Goal: Information Seeking & Learning: Understand process/instructions

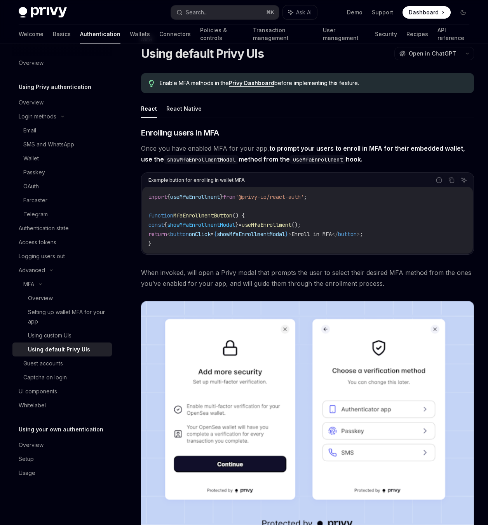
scroll to position [42, 0]
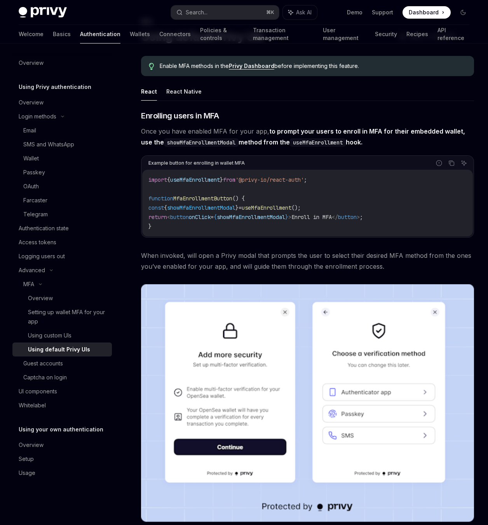
click at [160, 180] on span "import" at bounding box center [157, 179] width 19 height 7
copy code "import { useMfaEnrollment } from '@privy-io/react-auth' ;"
click at [200, 179] on span "useMfaEnrollment" at bounding box center [195, 179] width 50 height 7
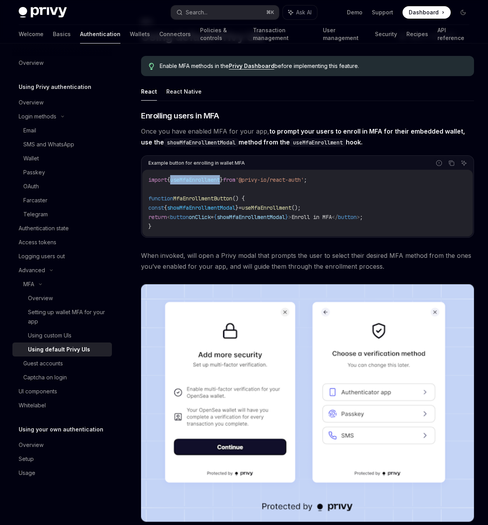
click at [200, 179] on span "useMfaEnrollment" at bounding box center [195, 179] width 50 height 7
copy span "useMfaEnrollment"
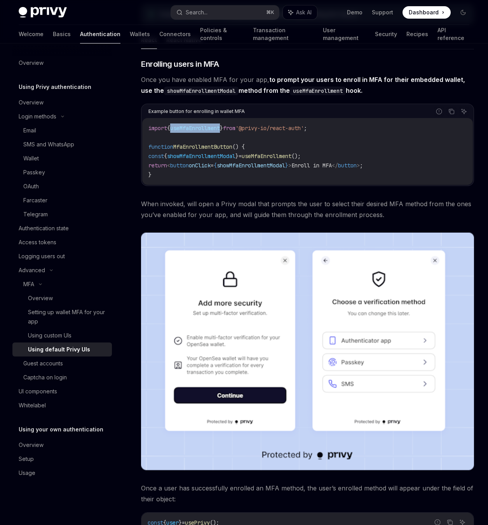
scroll to position [49, 0]
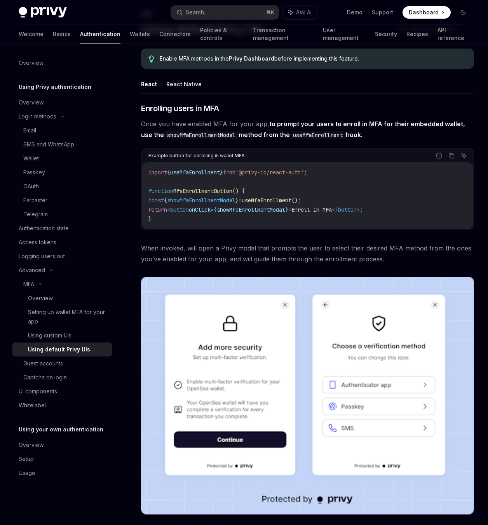
click at [341, 173] on code "import { useMfaEnrollment } from '@privy-io/react-auth' ; function MfaEnrollmen…" at bounding box center [307, 196] width 318 height 56
click at [342, 172] on code "import { useMfaEnrollment } from '@privy-io/react-auth' ; function MfaEnrollmen…" at bounding box center [307, 196] width 318 height 56
copy code "import { useMfaEnrollment } from '@privy-io/react-auth' ;"
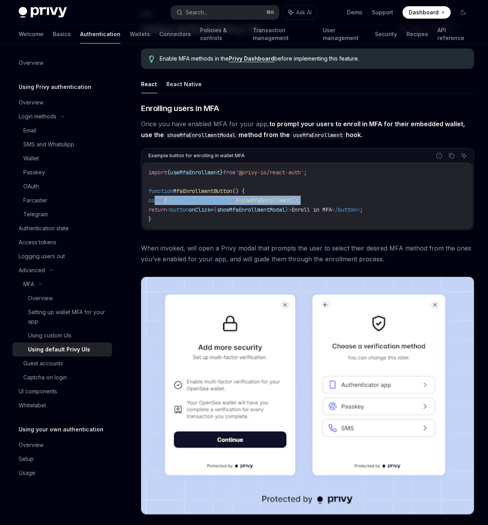
drag, startPoint x: 156, startPoint y: 201, endPoint x: 355, endPoint y: 197, distance: 198.9
click at [355, 197] on code "import { useMfaEnrollment } from '@privy-io/react-auth' ; function MfaEnrollmen…" at bounding box center [307, 196] width 318 height 56
copy span "const { showMfaEnrollmentModal } = useMfaEnrollment ();"
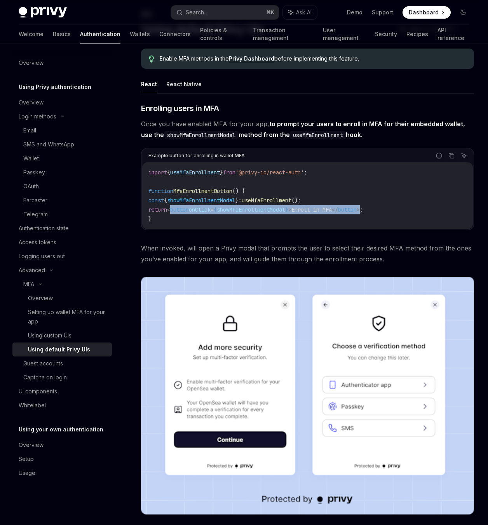
drag, startPoint x: 177, startPoint y: 209, endPoint x: 388, endPoint y: 202, distance: 211.0
click at [363, 210] on span "return < button onClick = { showMfaEnrollmentModal } > Enroll in MFA </ button …" at bounding box center [255, 209] width 214 height 7
copy span "< button onClick = { showMfaEnrollmentModal } > Enroll in MFA </ button >"
type textarea "*"
